Goal: Check status

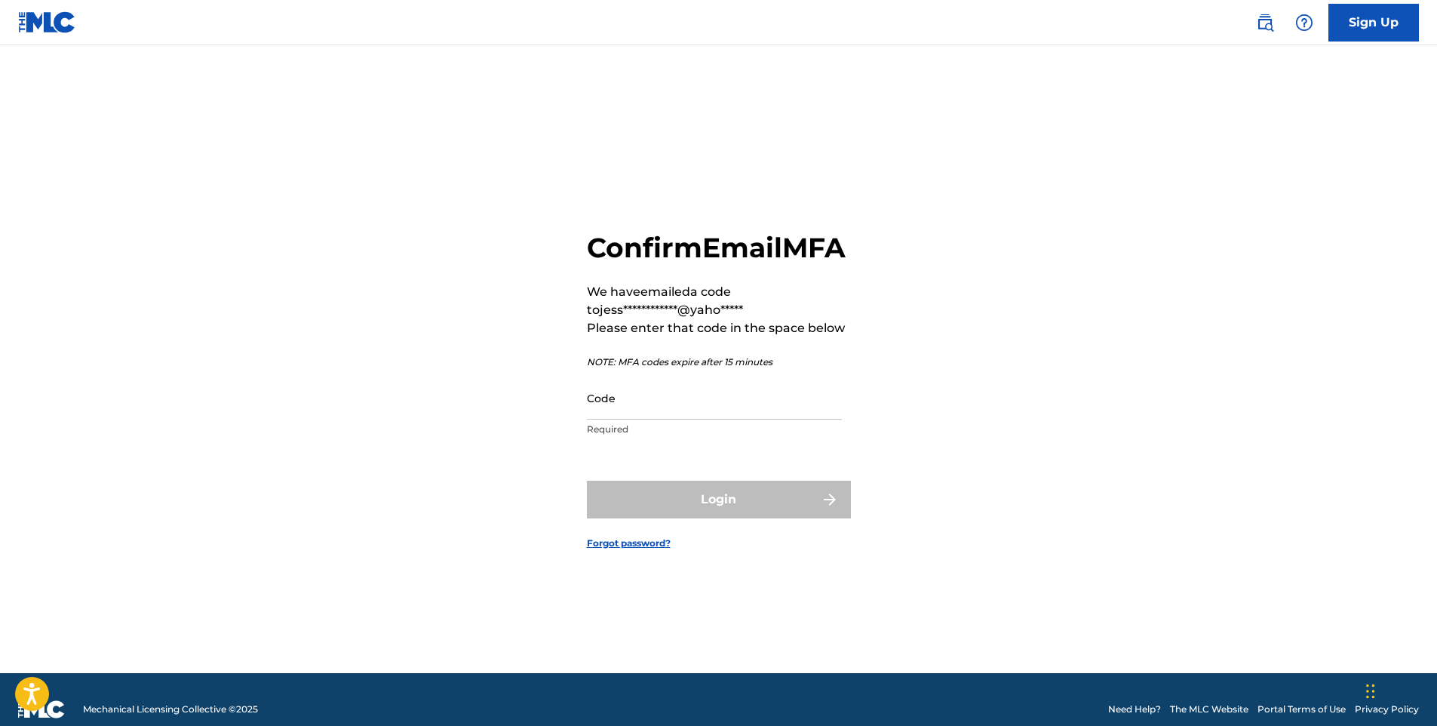
click at [699, 420] on input "Code" at bounding box center [714, 397] width 255 height 43
paste input "854282"
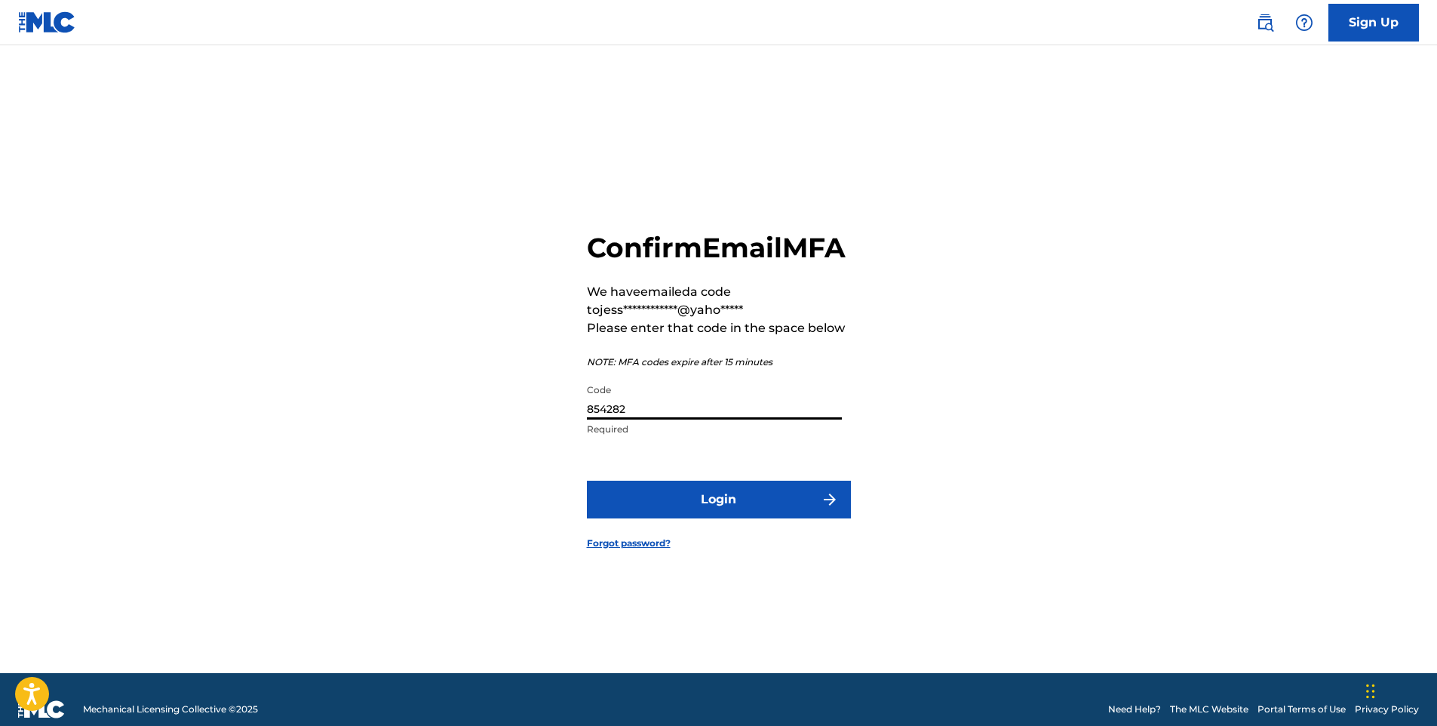
type input "854282"
click at [736, 518] on button "Login" at bounding box center [719, 500] width 264 height 38
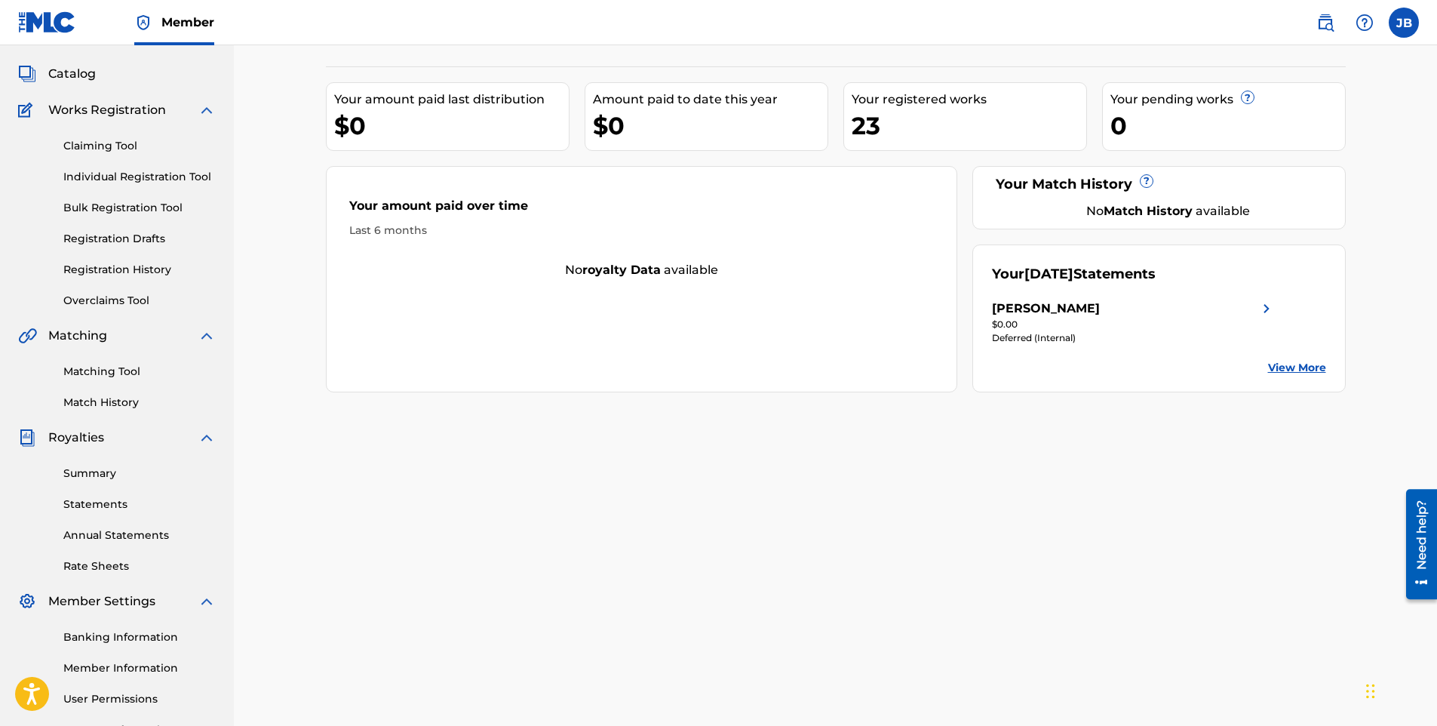
scroll to position [59, 0]
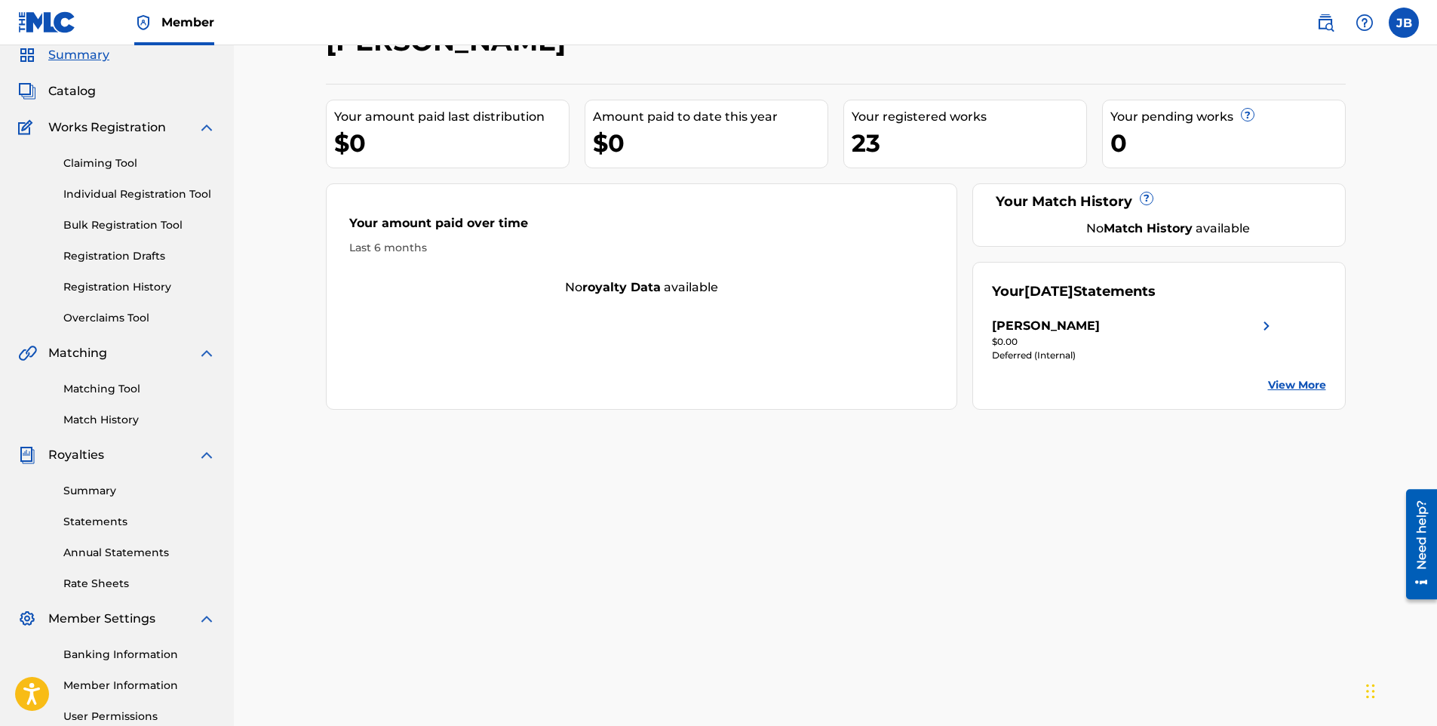
click at [102, 518] on link "Statements" at bounding box center [139, 522] width 152 height 16
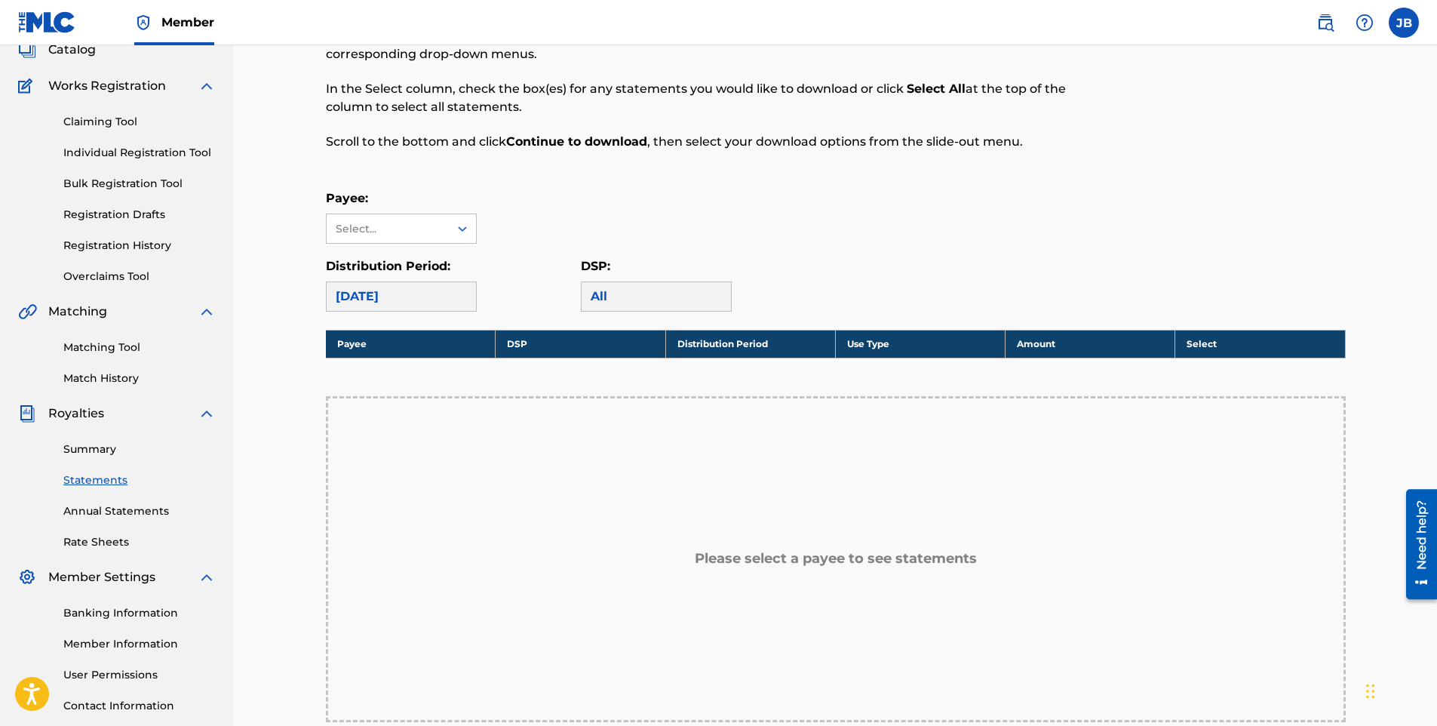
scroll to position [75, 0]
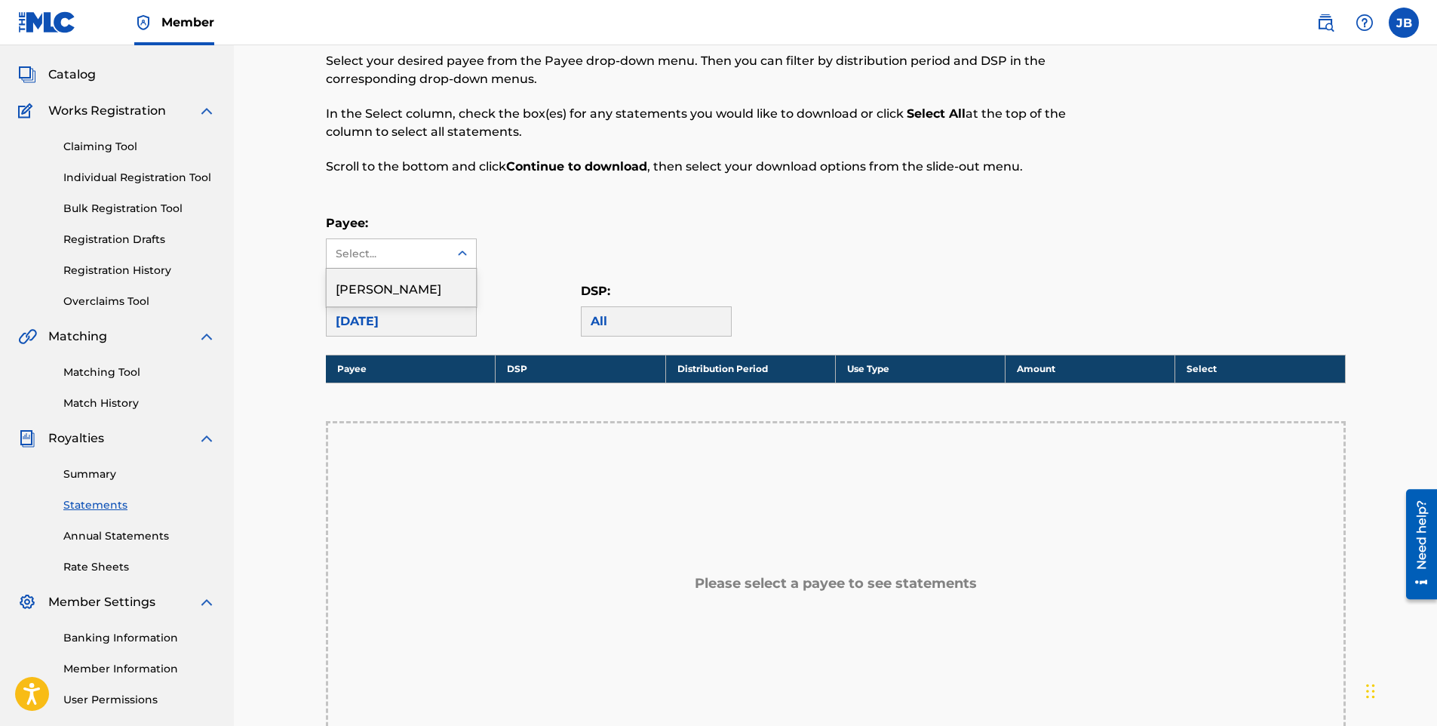
click at [462, 247] on icon at bounding box center [462, 253] width 15 height 15
click at [447, 290] on div "[PERSON_NAME]" at bounding box center [401, 288] width 149 height 38
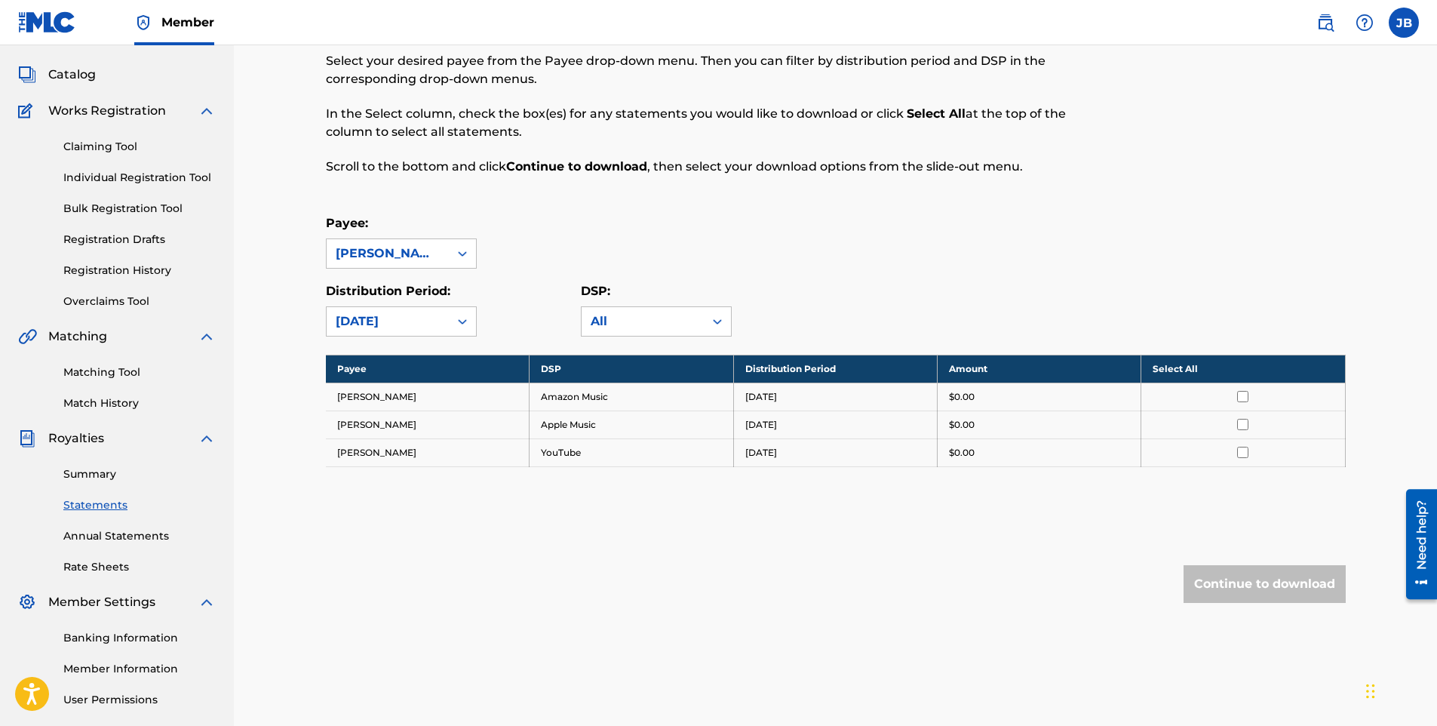
click at [1240, 396] on input "checkbox" at bounding box center [1242, 396] width 11 height 11
click at [1244, 426] on input "checkbox" at bounding box center [1242, 424] width 11 height 11
click at [1239, 451] on input "checkbox" at bounding box center [1242, 452] width 11 height 11
click at [1241, 398] on input "checkbox" at bounding box center [1242, 396] width 11 height 11
click at [1246, 426] on input "checkbox" at bounding box center [1242, 424] width 11 height 11
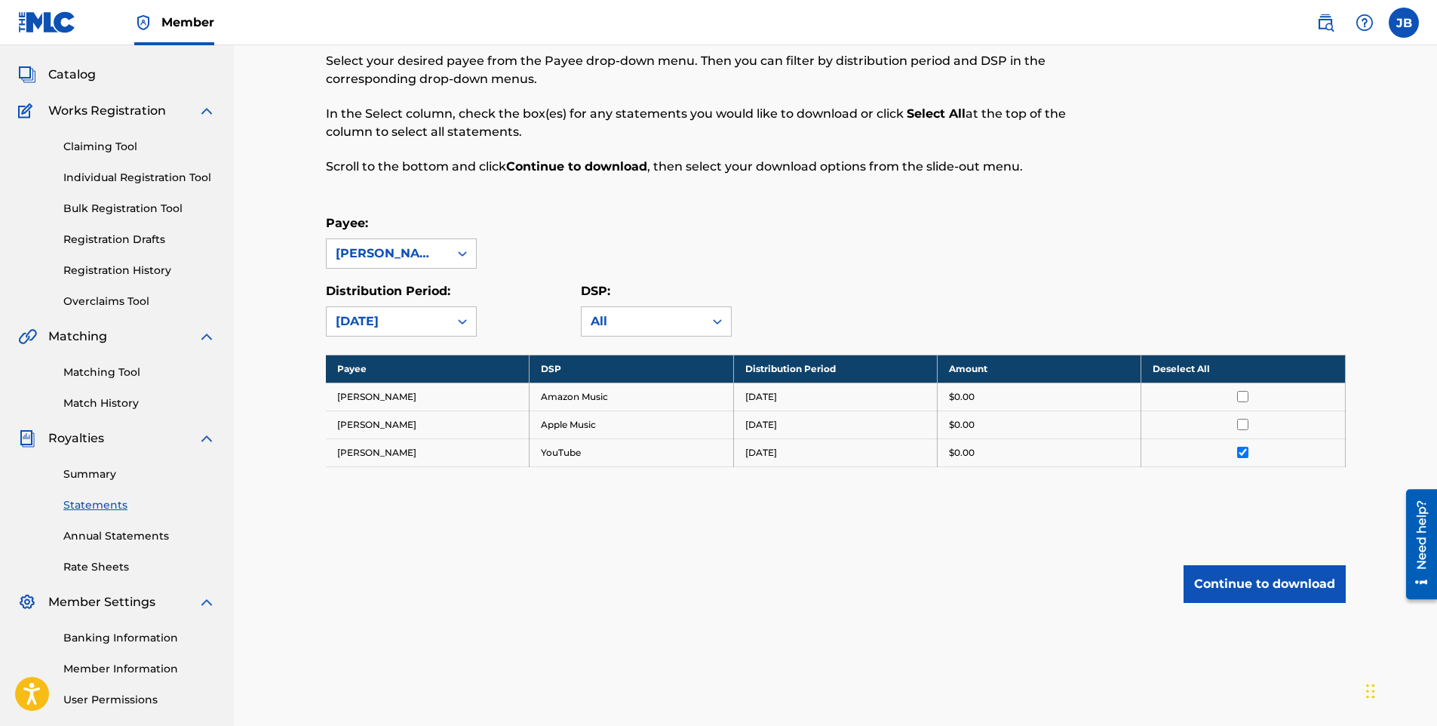
click at [1242, 444] on td at bounding box center [1244, 452] width 204 height 28
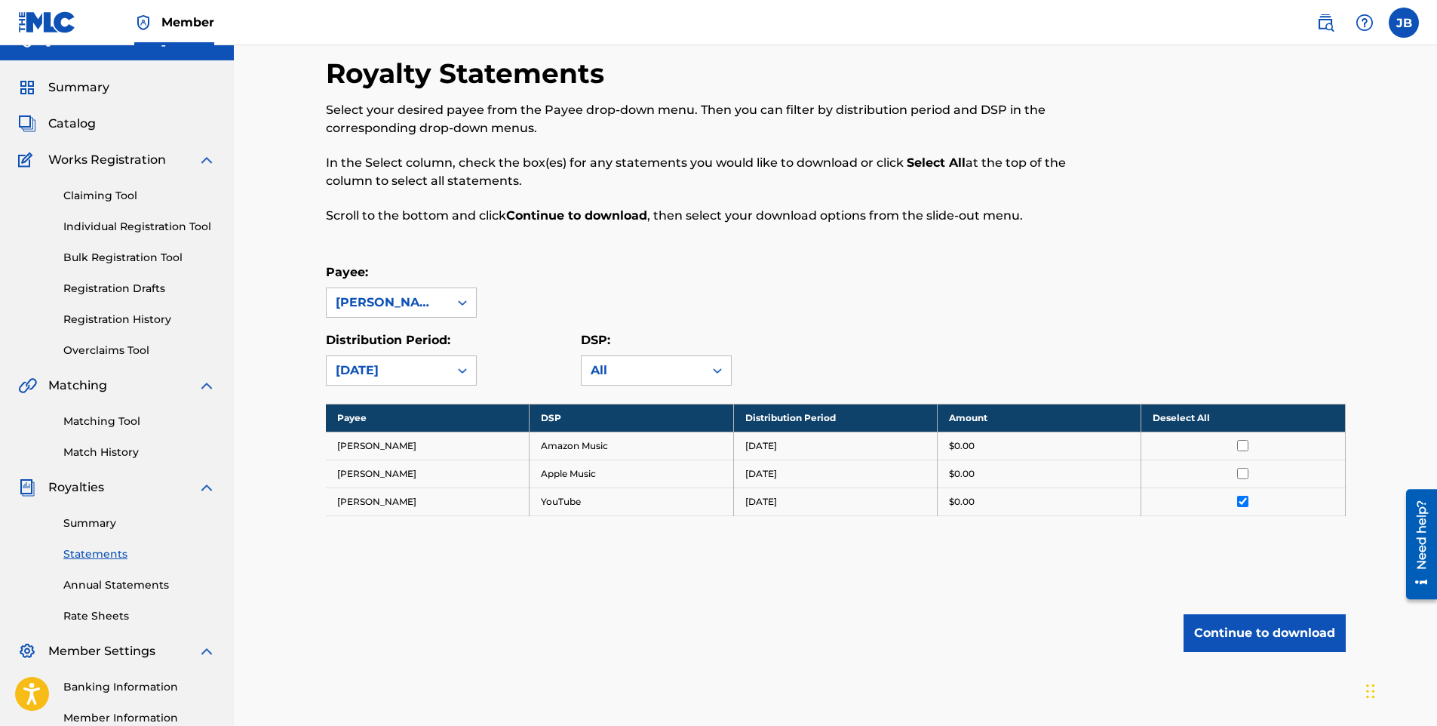
scroll to position [0, 0]
